Goal: Information Seeking & Learning: Check status

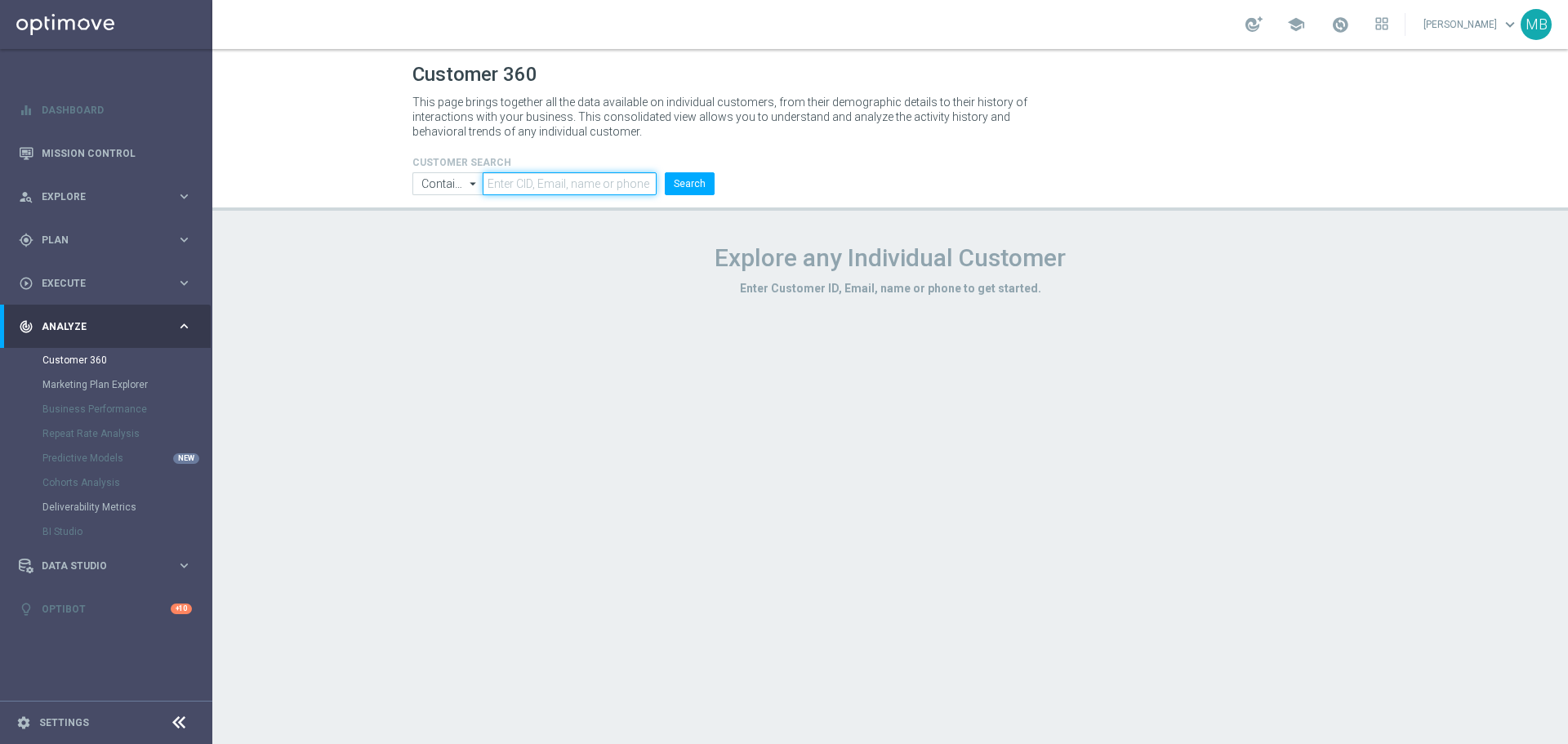
click at [570, 177] on input "text" at bounding box center [569, 183] width 174 height 23
paste input "1229494"
type input "1229494"
click at [687, 183] on button "Search" at bounding box center [689, 183] width 49 height 23
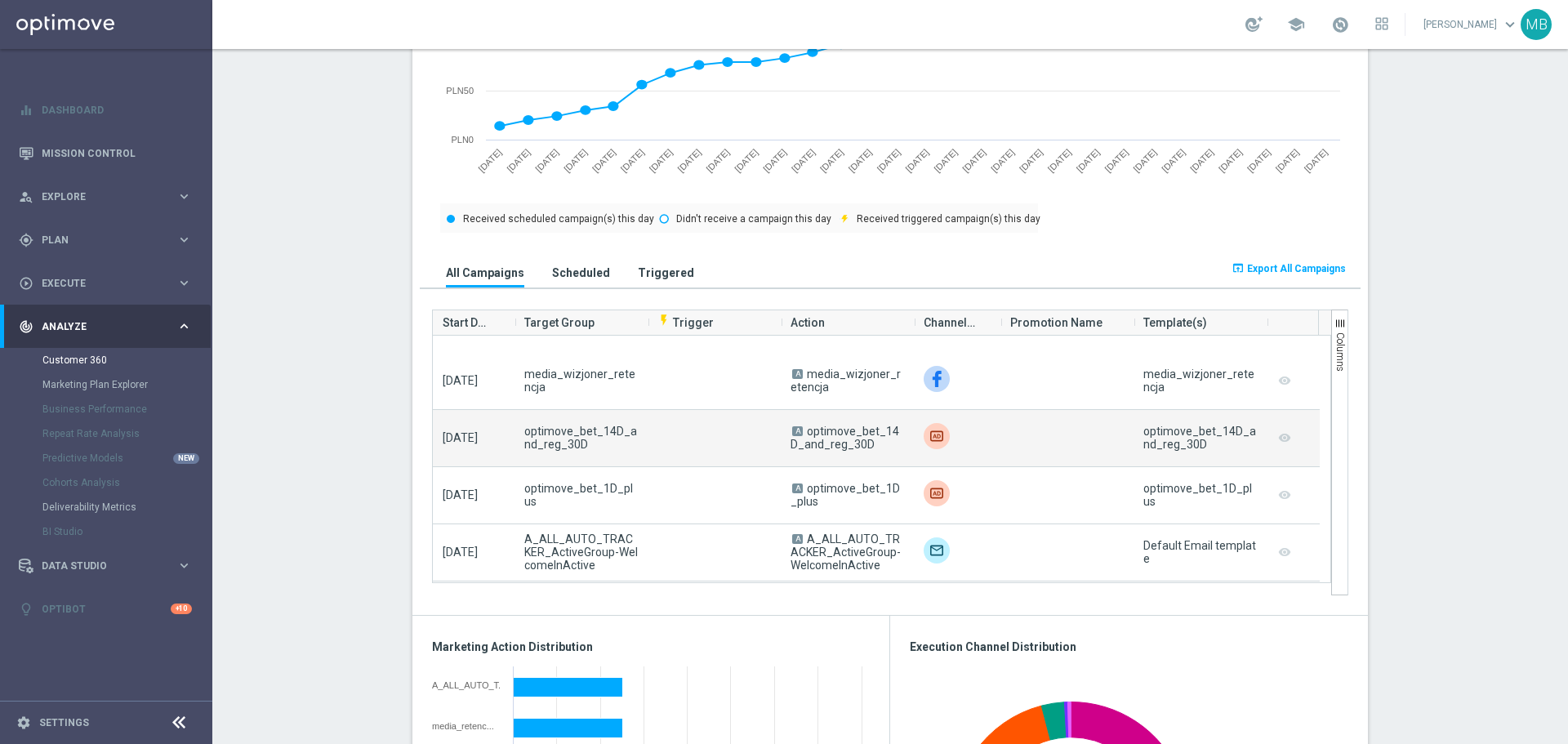
scroll to position [4000, 0]
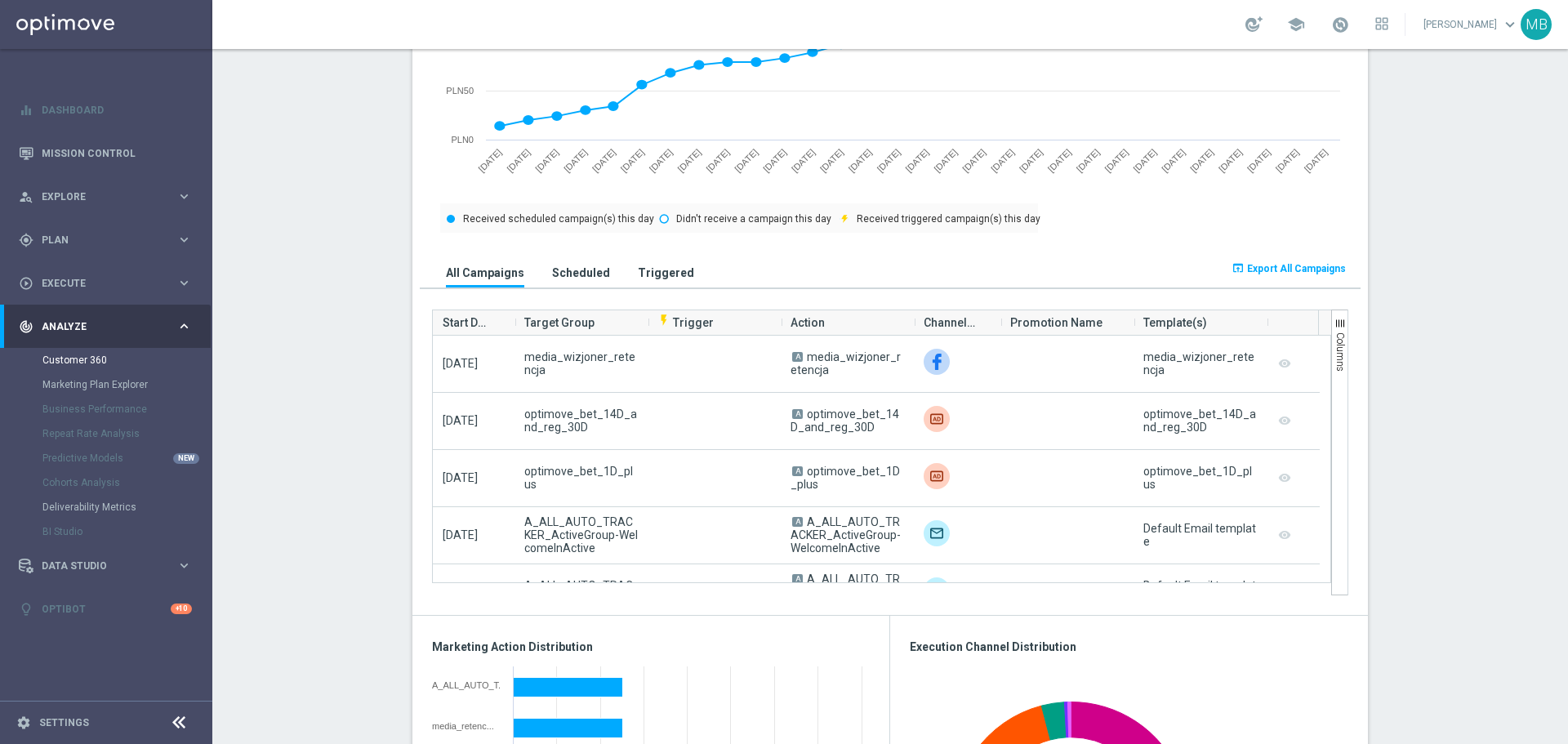
click at [640, 273] on h3 "Triggered" at bounding box center [666, 273] width 56 height 15
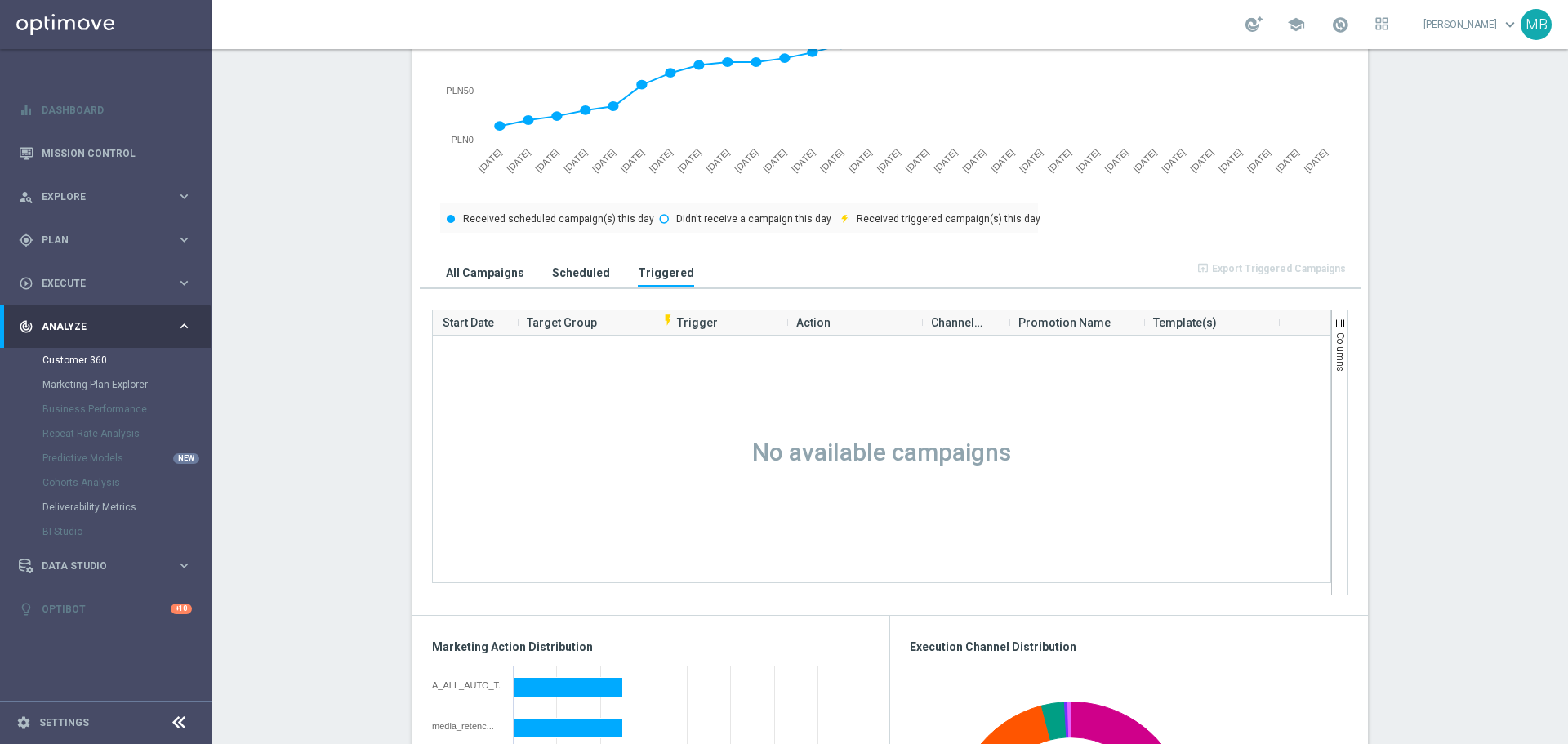
click at [472, 267] on h3 "All Campaigns" at bounding box center [486, 273] width 79 height 15
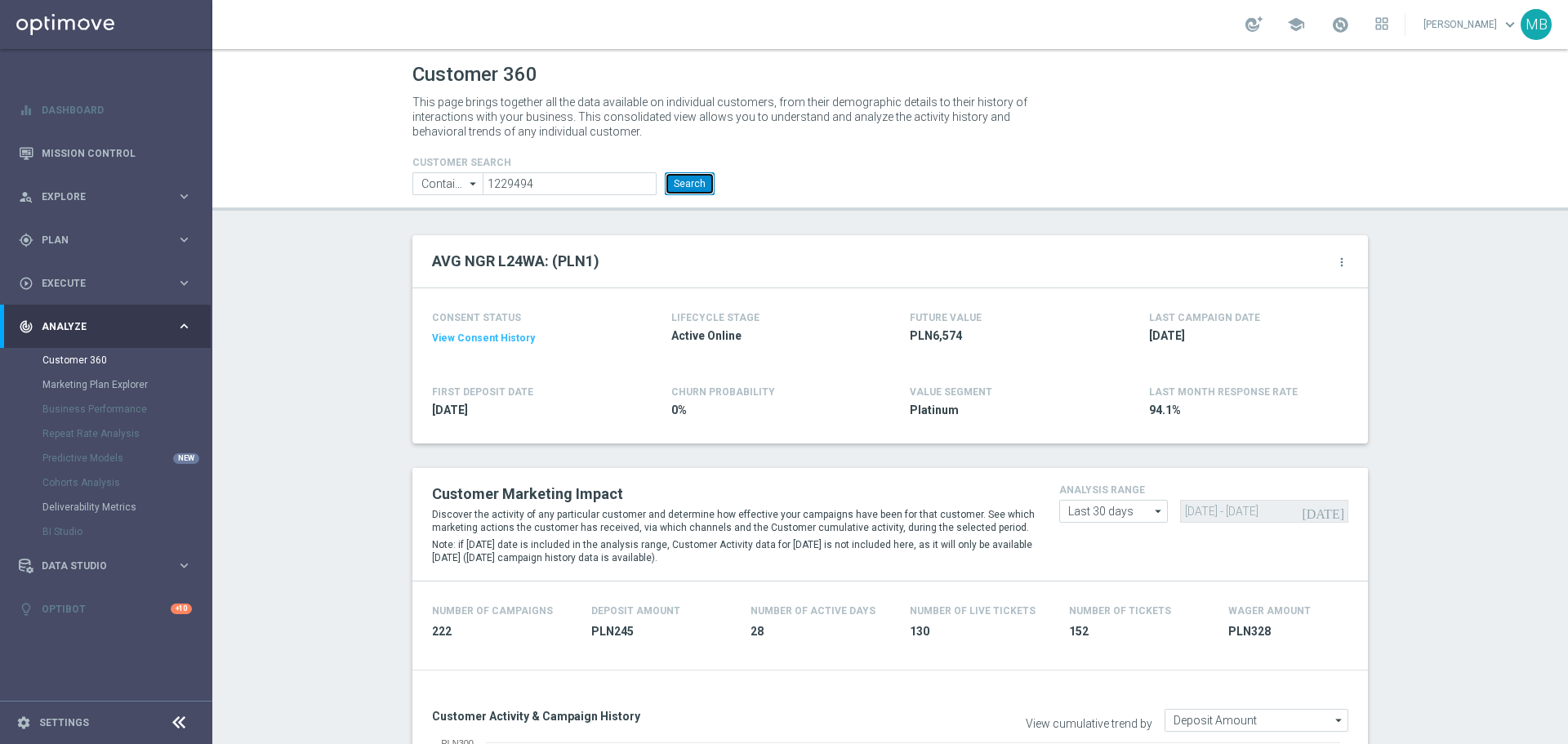
click at [676, 185] on button "Search" at bounding box center [689, 183] width 49 height 23
drag, startPoint x: 681, startPoint y: 187, endPoint x: 1088, endPoint y: 8, distance: 444.6
click at [687, 185] on button "Search" at bounding box center [689, 183] width 49 height 23
